Goal: Transaction & Acquisition: Book appointment/travel/reservation

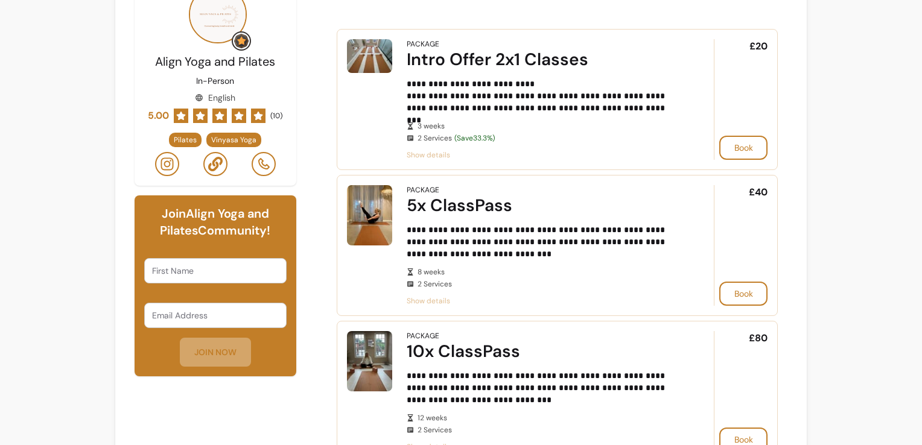
scroll to position [241, 0]
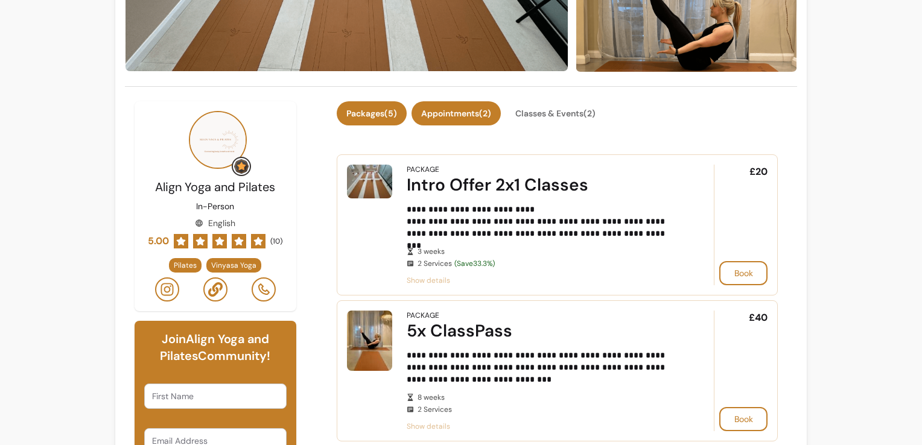
click at [457, 104] on button "Appointments ( 2 )" at bounding box center [455, 113] width 89 height 24
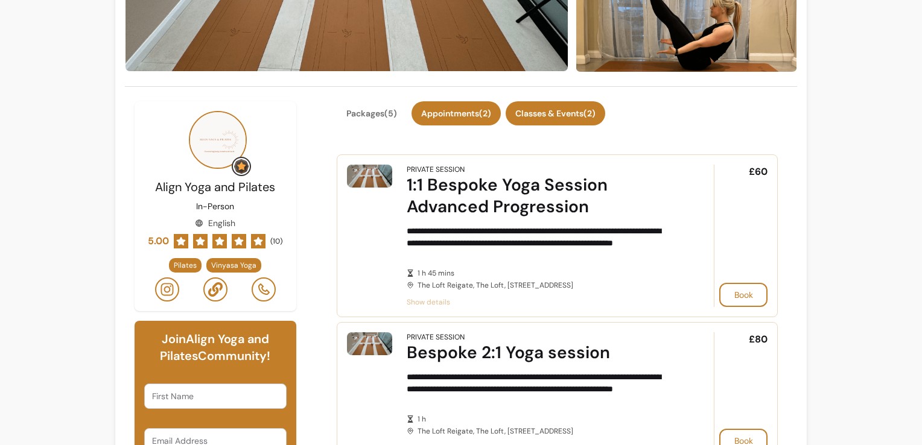
click at [533, 107] on button "Classes & Events ( 2 )" at bounding box center [555, 113] width 100 height 24
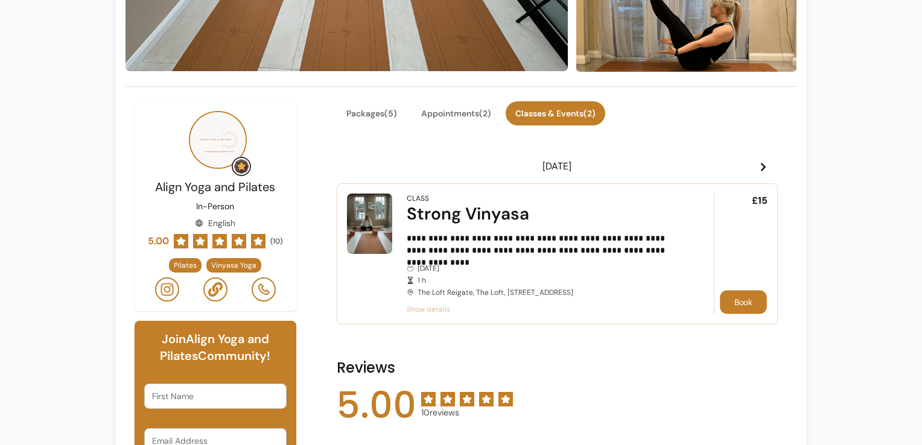
click at [731, 302] on button "Book" at bounding box center [743, 303] width 47 height 24
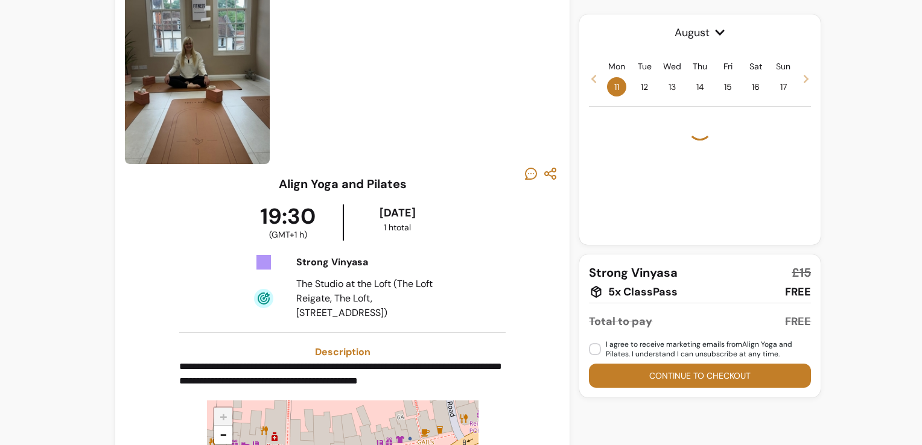
scroll to position [31, 0]
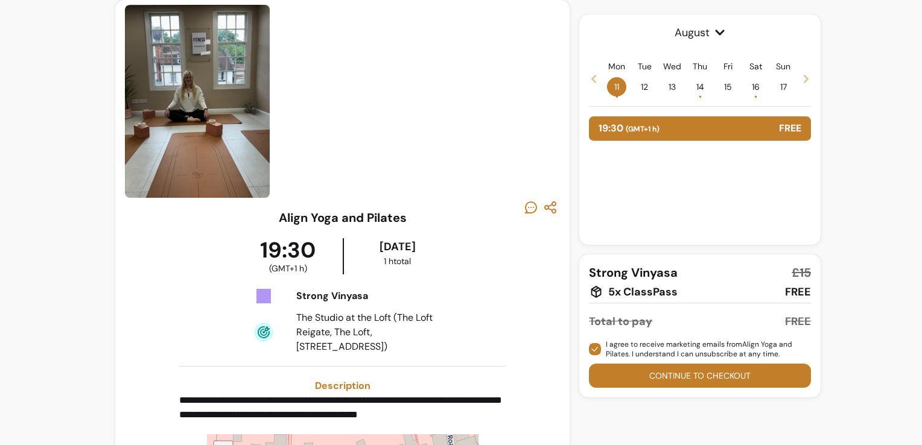
click at [648, 375] on button "Continue to checkout" at bounding box center [700, 376] width 222 height 24
